Goal: Information Seeking & Learning: Learn about a topic

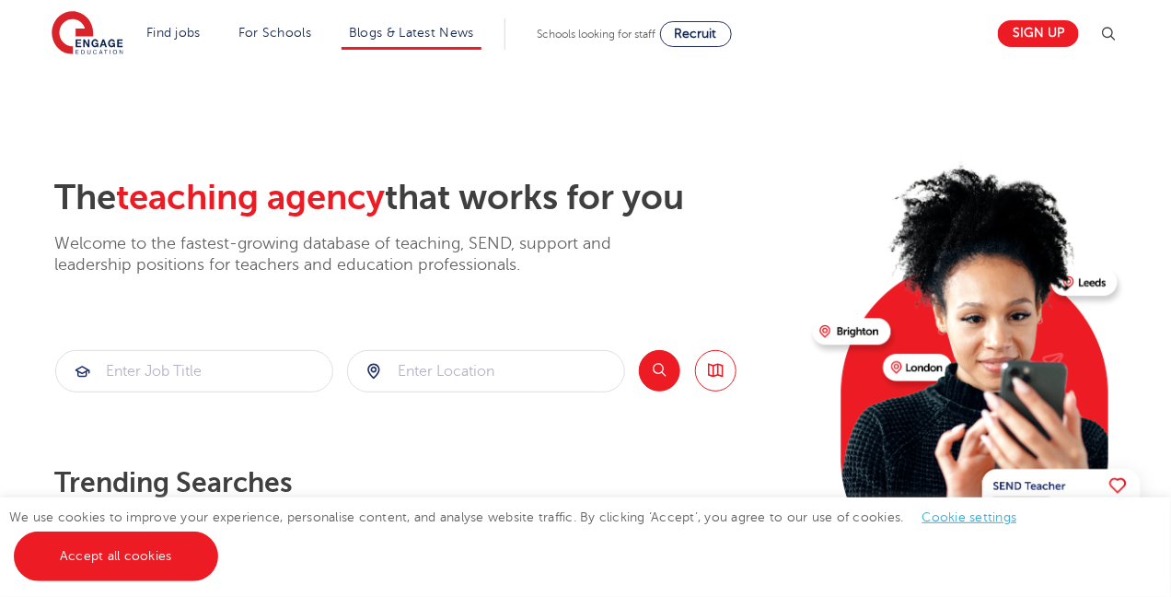
click at [481, 23] on li "Blogs & Latest News" at bounding box center [412, 33] width 140 height 31
click at [474, 26] on link "Blogs & Latest News" at bounding box center [411, 33] width 125 height 14
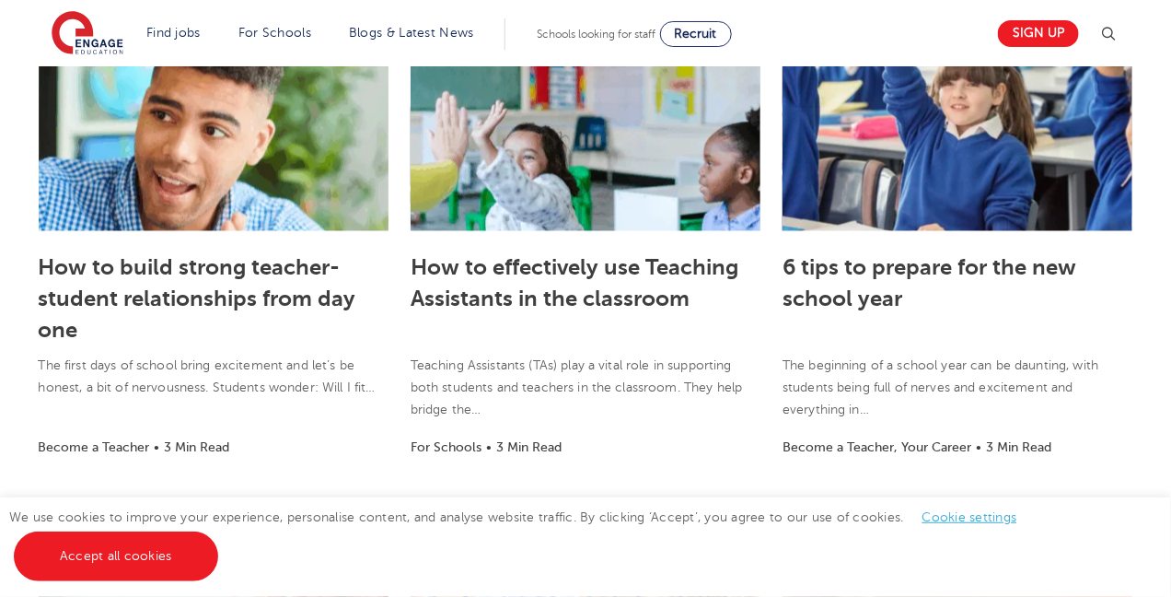
scroll to position [678, 0]
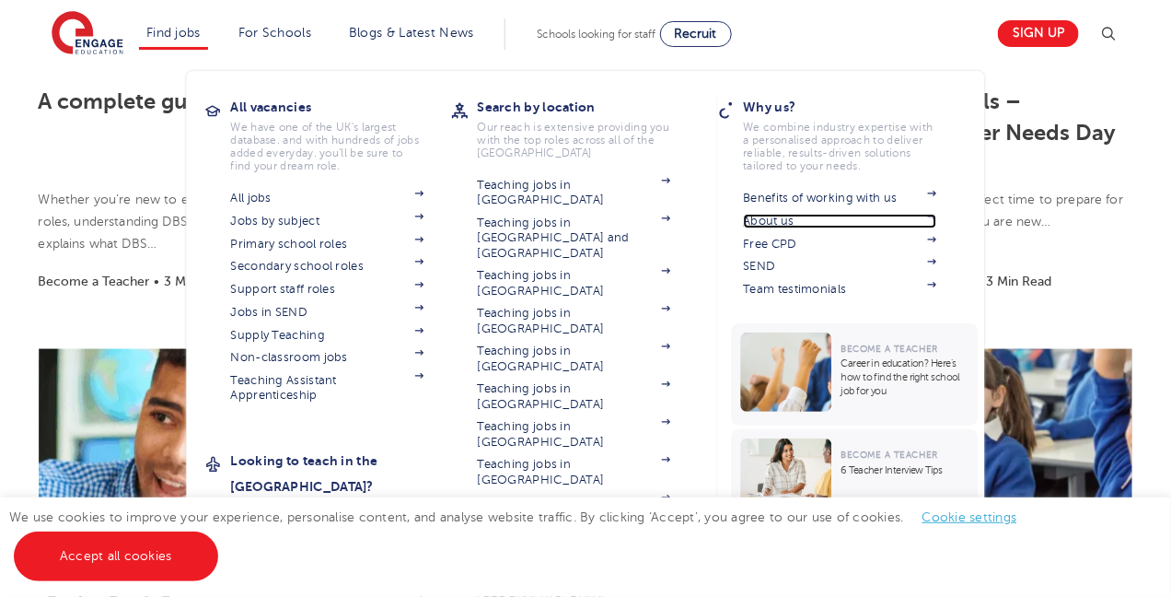
click at [800, 221] on link "About us" at bounding box center [840, 221] width 193 height 15
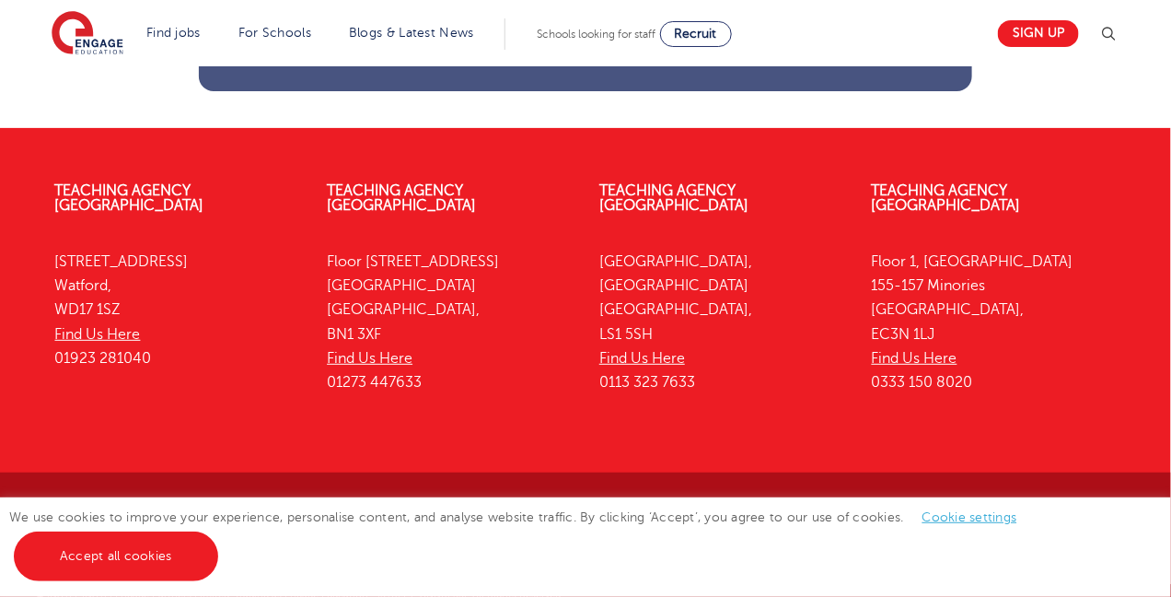
scroll to position [2572, 0]
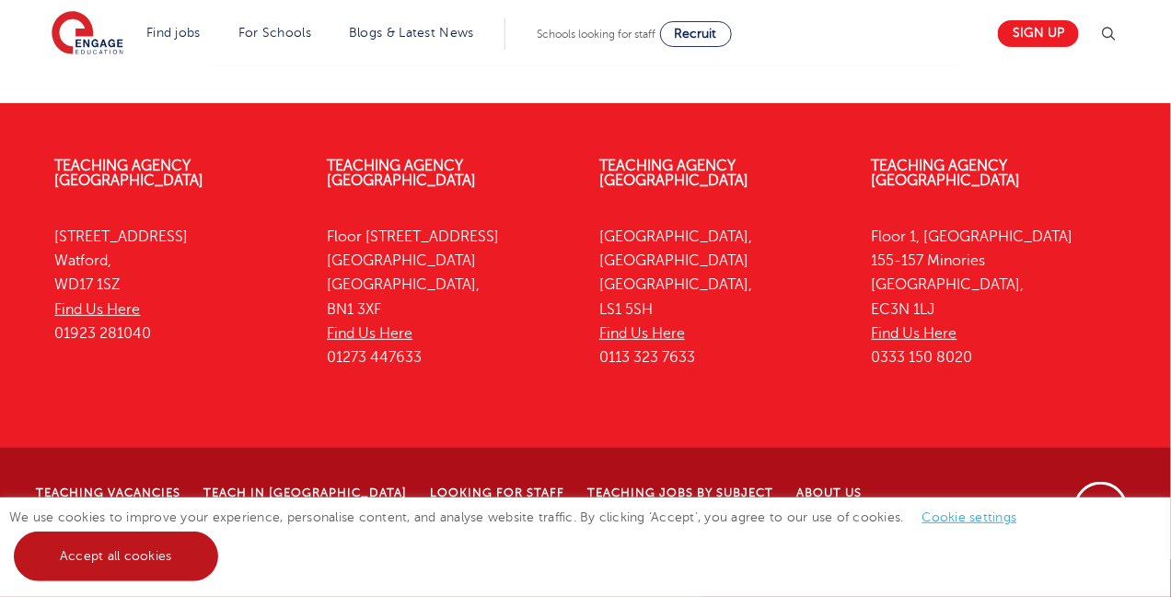
click at [122, 550] on link "Accept all cookies" at bounding box center [116, 556] width 204 height 50
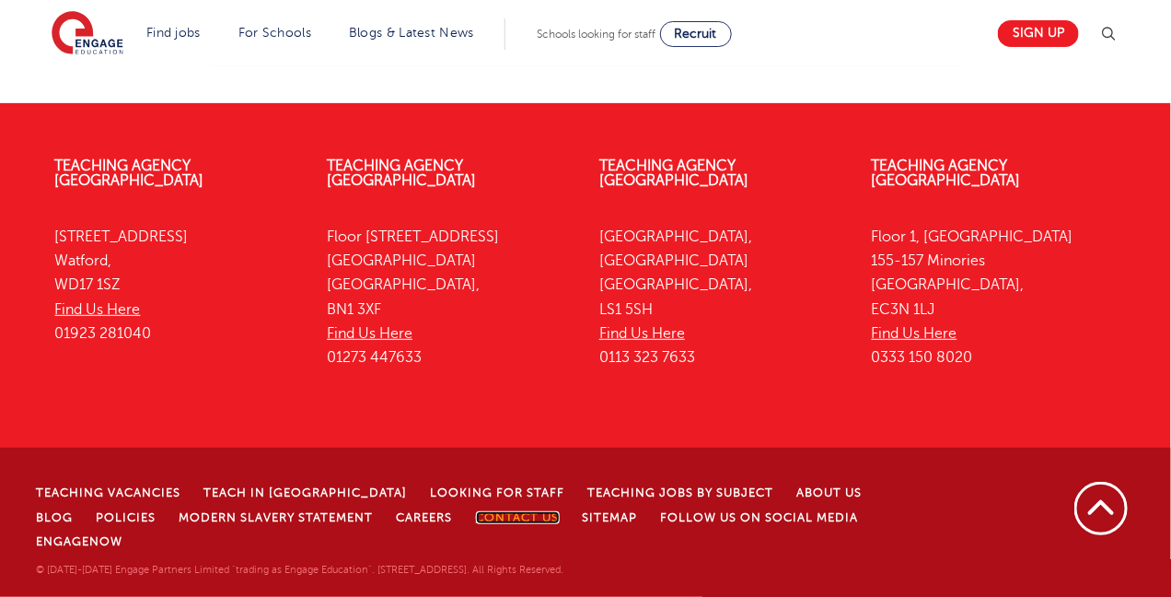
click at [476, 524] on link "Contact Us" at bounding box center [518, 517] width 84 height 13
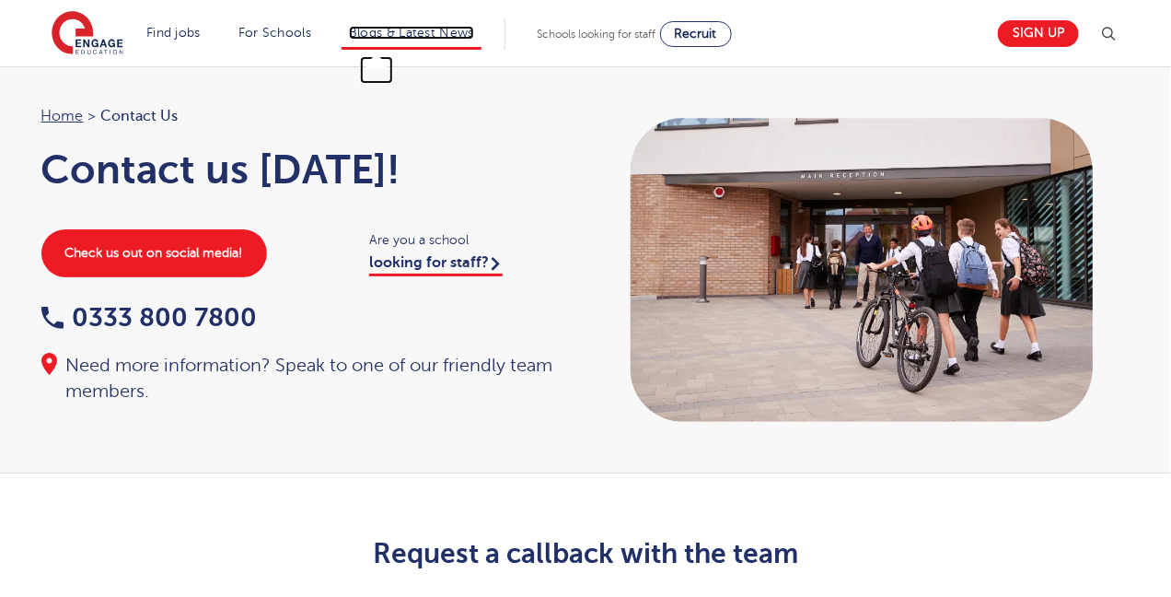
click at [474, 32] on link "Blogs & Latest News" at bounding box center [411, 33] width 125 height 14
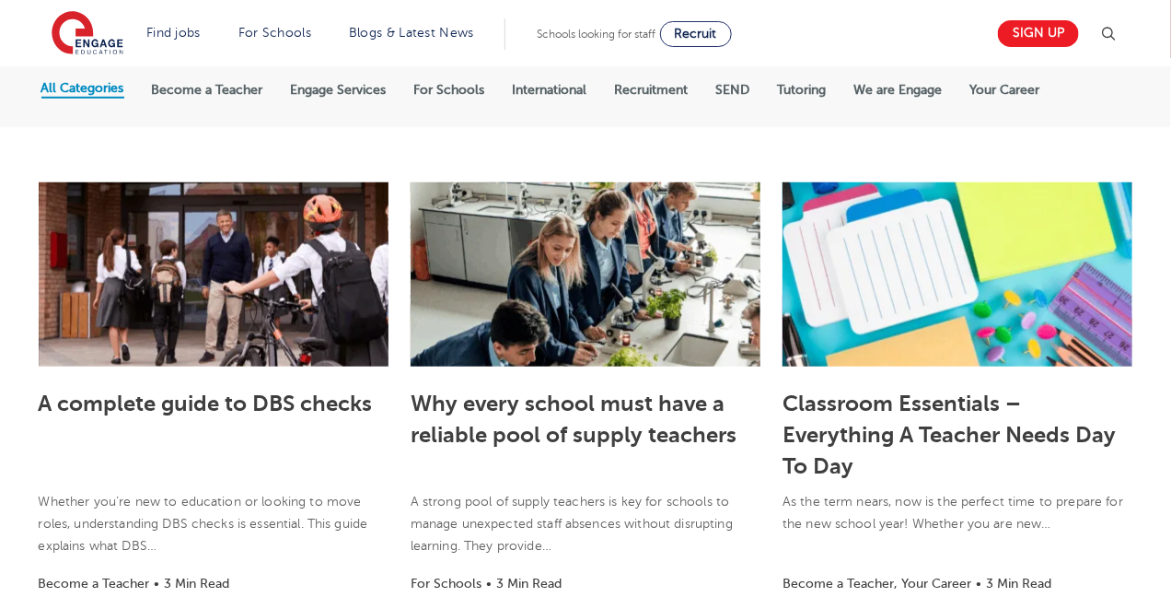
scroll to position [378, 0]
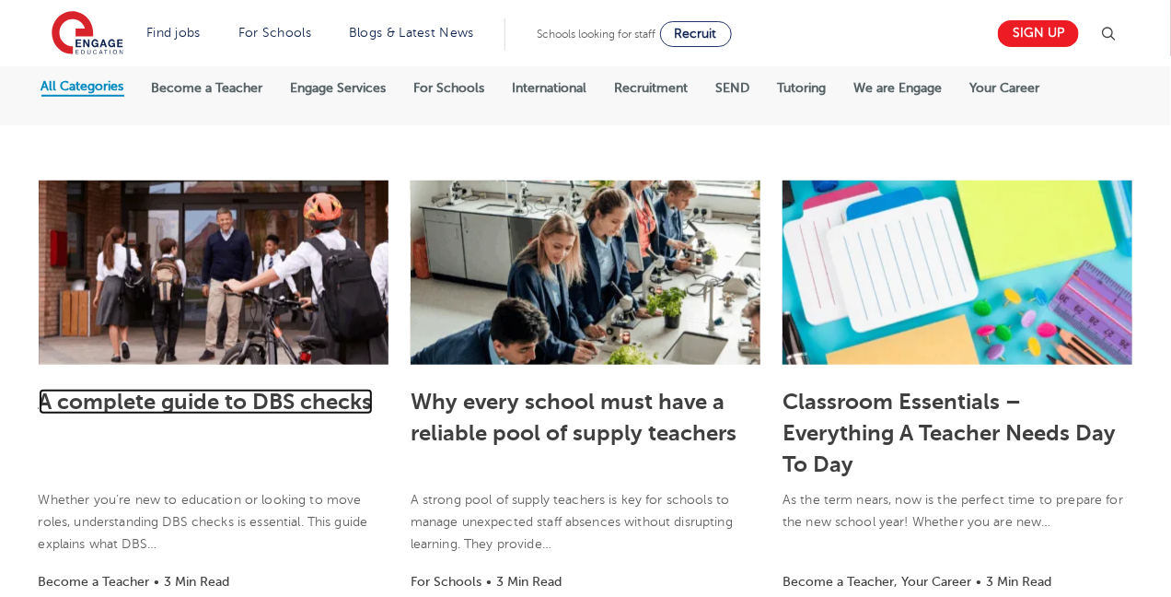
click at [179, 412] on link "A complete guide to DBS checks" at bounding box center [206, 401] width 334 height 26
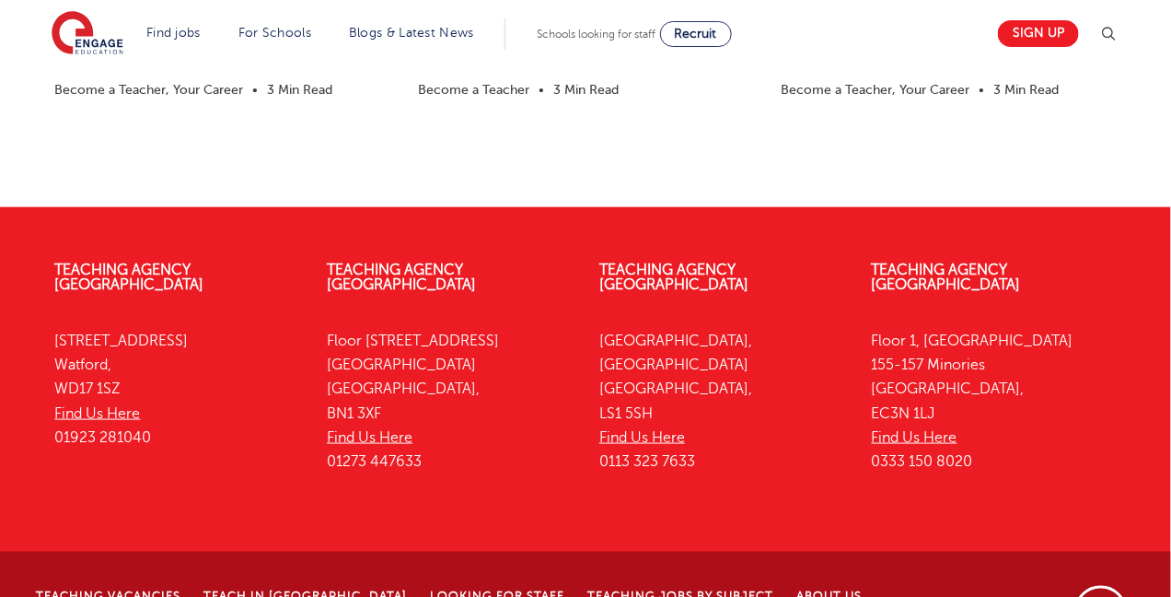
scroll to position [3027, 0]
